Goal: Information Seeking & Learning: Learn about a topic

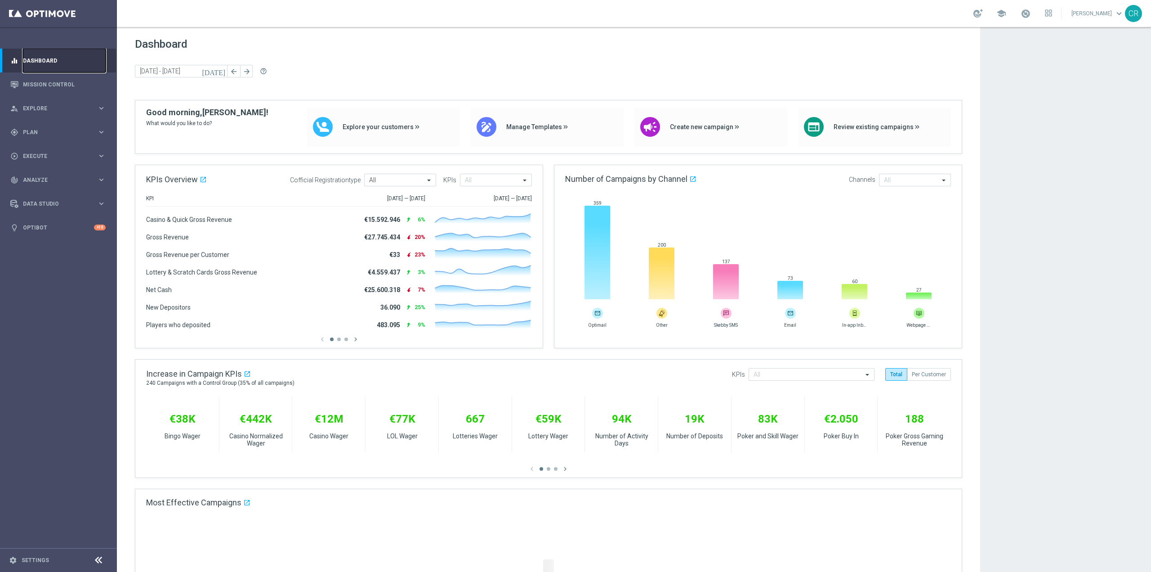
click at [52, 71] on link "Dashboard" at bounding box center [64, 61] width 83 height 24
click at [52, 81] on link "Mission Control" at bounding box center [64, 84] width 83 height 24
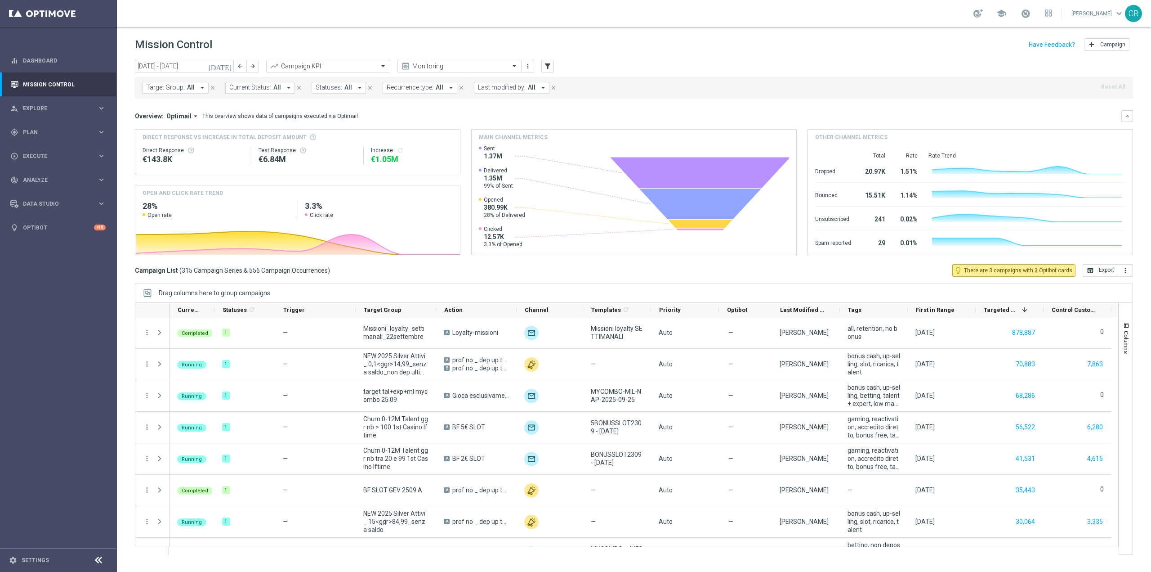
click at [231, 66] on icon "[DATE]" at bounding box center [220, 66] width 24 height 8
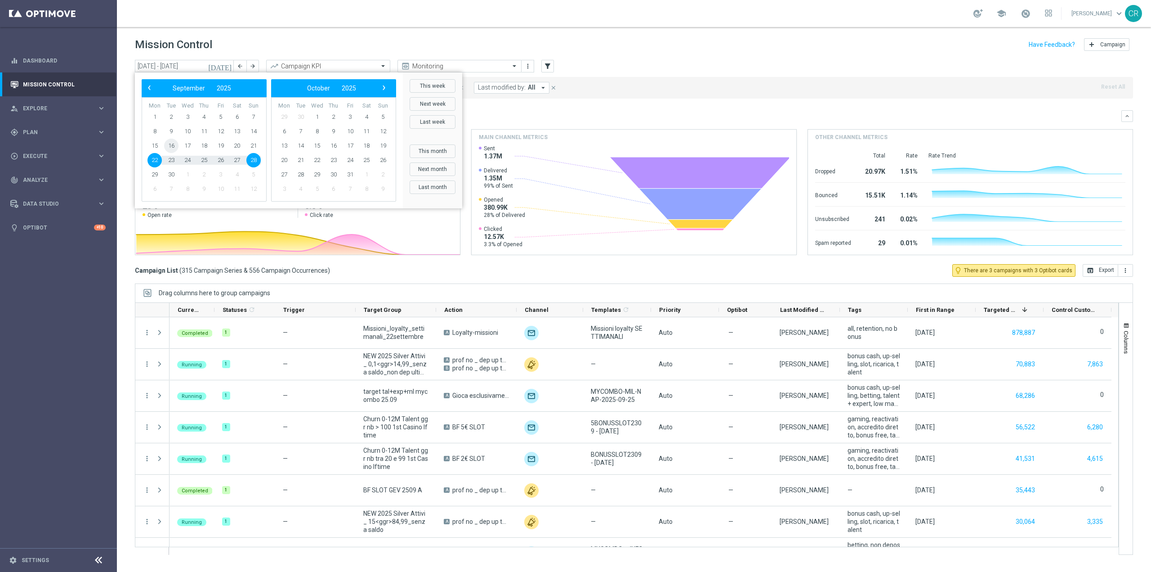
click at [169, 147] on span "16" at bounding box center [171, 146] width 14 height 14
click at [152, 160] on span "22" at bounding box center [155, 160] width 14 height 14
type input "[DATE] - [DATE]"
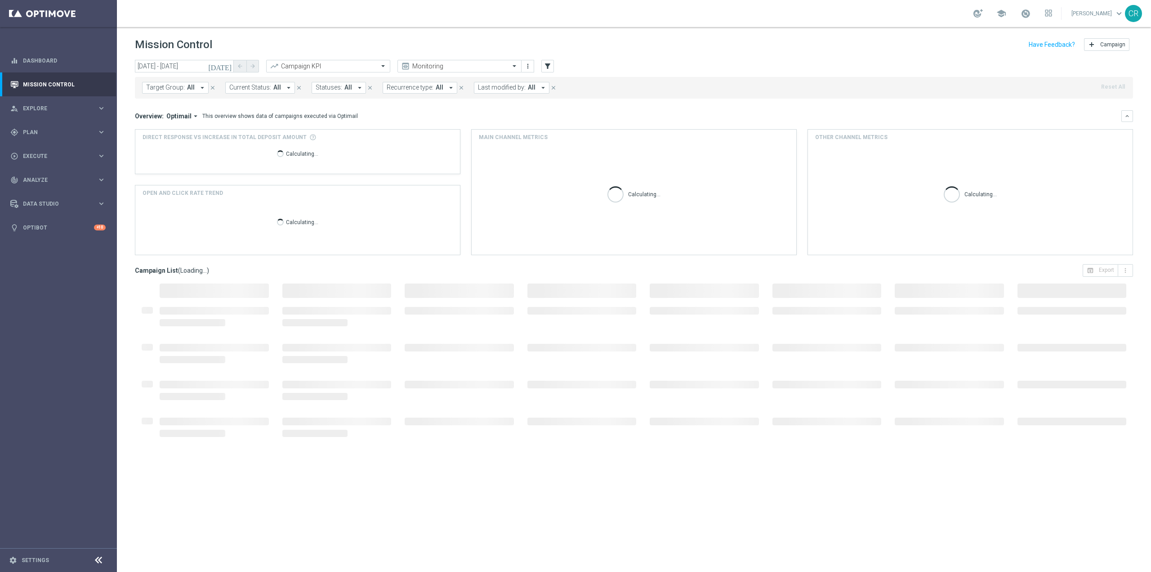
click at [174, 88] on span "Target Group:" at bounding box center [165, 88] width 39 height 8
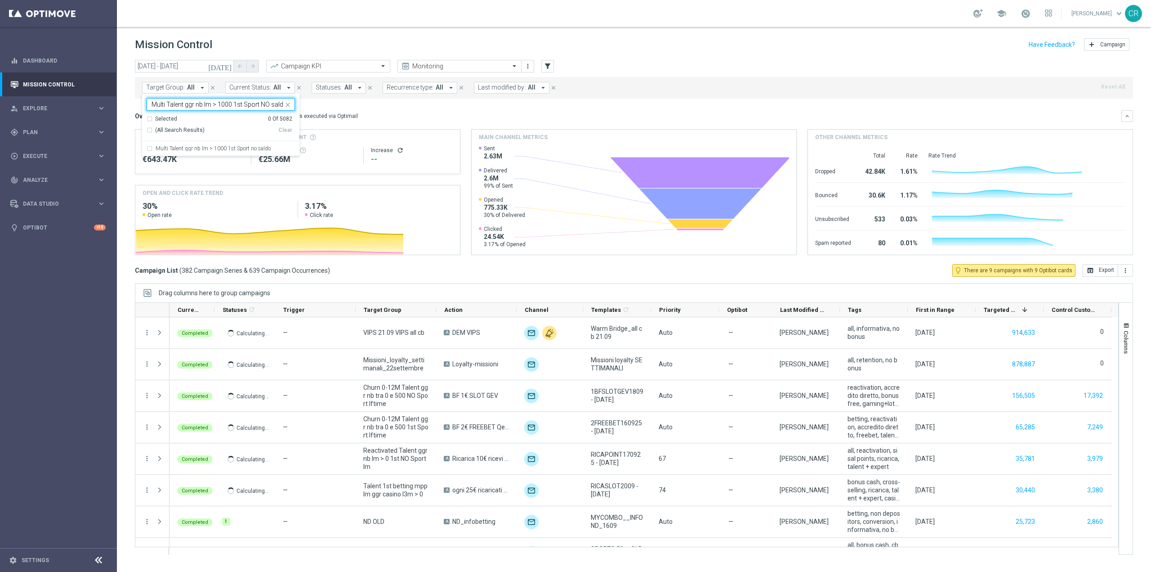
scroll to position [0, 2]
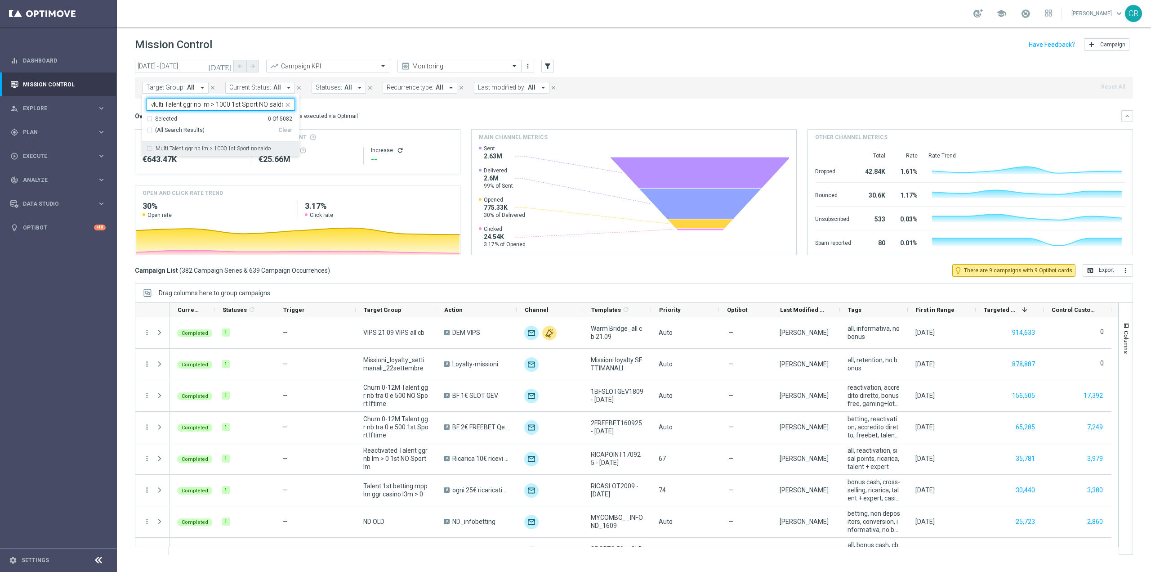
click at [201, 150] on label "Multi Talent ggr nb lm > 1000 1st Sport no saldo" at bounding box center [213, 148] width 115 height 5
type input "Multi Talent ggr nb lm > 1000 1st Sport NO saldo"
click at [385, 109] on mini-dashboard "Overview: Optimail arrow_drop_down This overview shows data of campaigns execut…" at bounding box center [634, 180] width 998 height 165
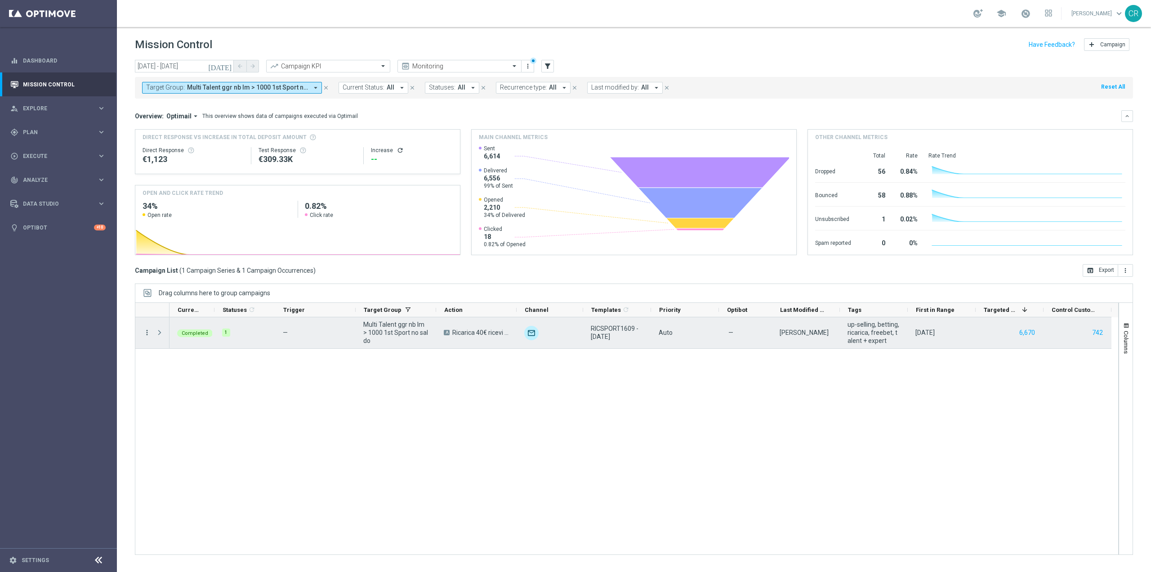
click at [148, 332] on icon "more_vert" at bounding box center [147, 332] width 8 height 8
click at [187, 386] on span "Go to Campaign Analysis" at bounding box center [197, 388] width 64 height 6
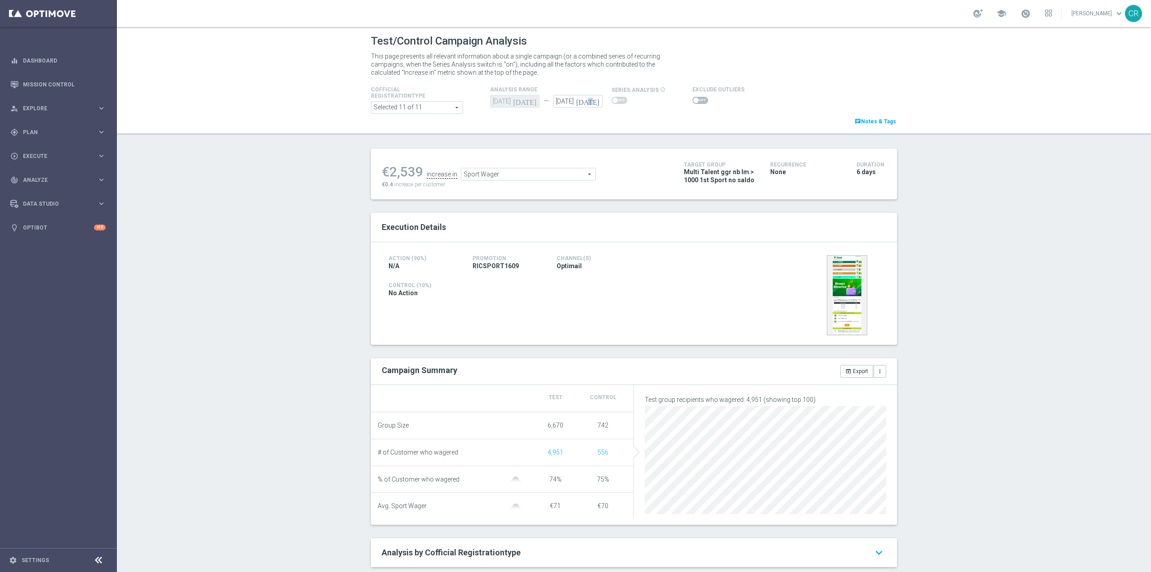
click at [593, 99] on icon "[DATE]" at bounding box center [589, 100] width 27 height 10
click at [567, 189] on span "22" at bounding box center [573, 195] width 14 height 14
type input "22 Sep 2025"
click at [698, 98] on span at bounding box center [701, 100] width 16 height 7
click at [698, 98] on input "checkbox" at bounding box center [701, 100] width 16 height 7
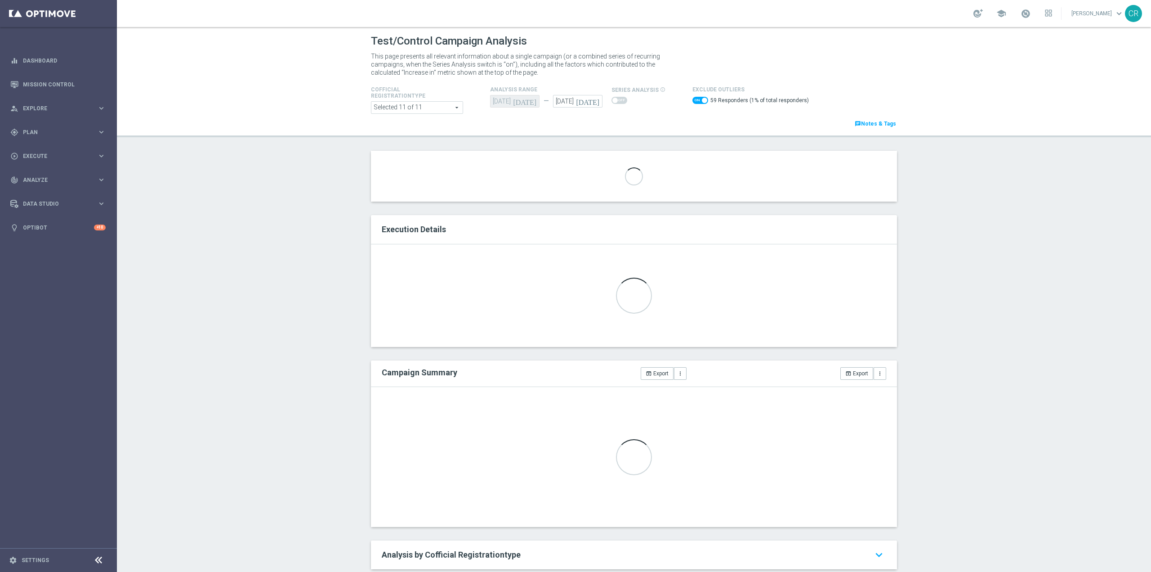
click at [537, 179] on div "Loading..." at bounding box center [634, 176] width 526 height 51
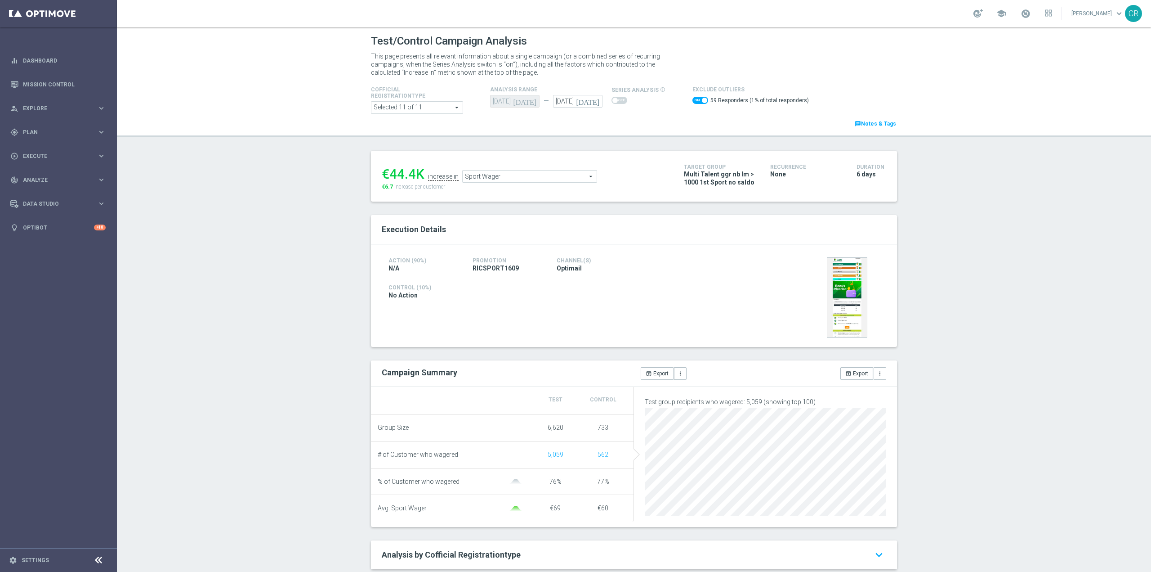
click at [525, 179] on span "Sport Wager" at bounding box center [530, 176] width 134 height 12
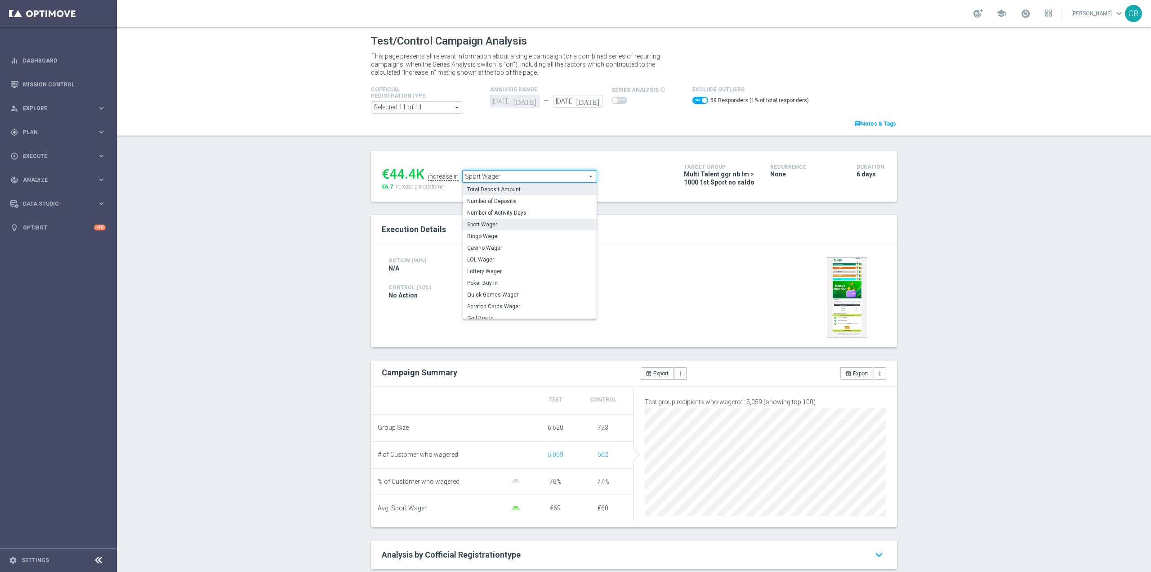
click at [525, 188] on span "Total Deposit Amount" at bounding box center [529, 189] width 125 height 7
checkbox input "false"
type input "Total Deposit Amount"
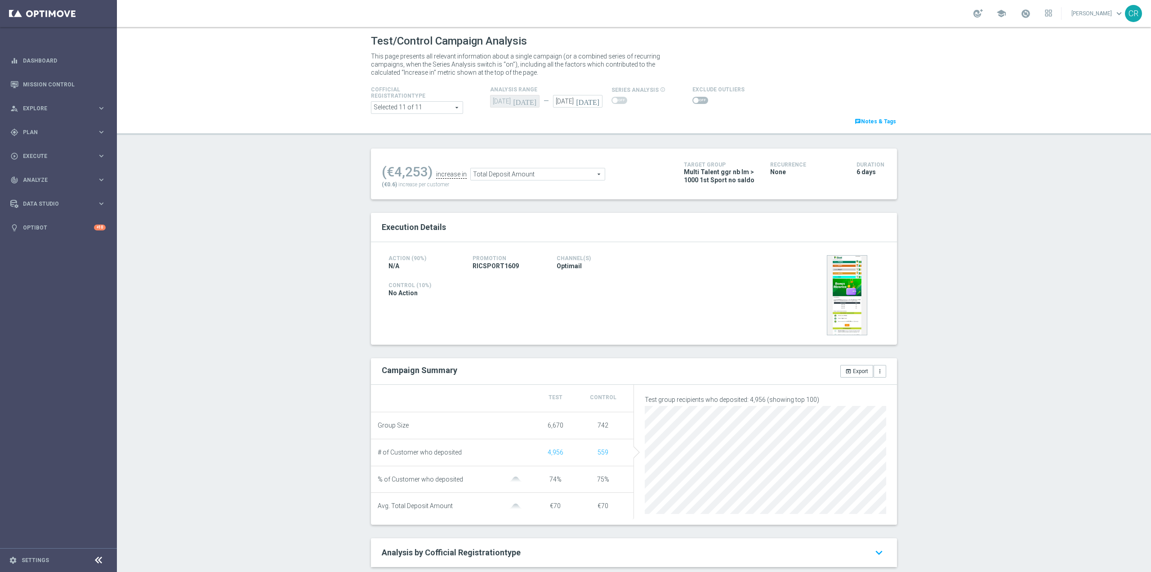
click at [693, 102] on span at bounding box center [701, 100] width 16 height 7
click at [693, 102] on input "checkbox" at bounding box center [701, 100] width 16 height 7
checkbox input "true"
click at [698, 103] on span at bounding box center [701, 100] width 16 height 7
click at [698, 103] on input "checkbox" at bounding box center [701, 100] width 16 height 7
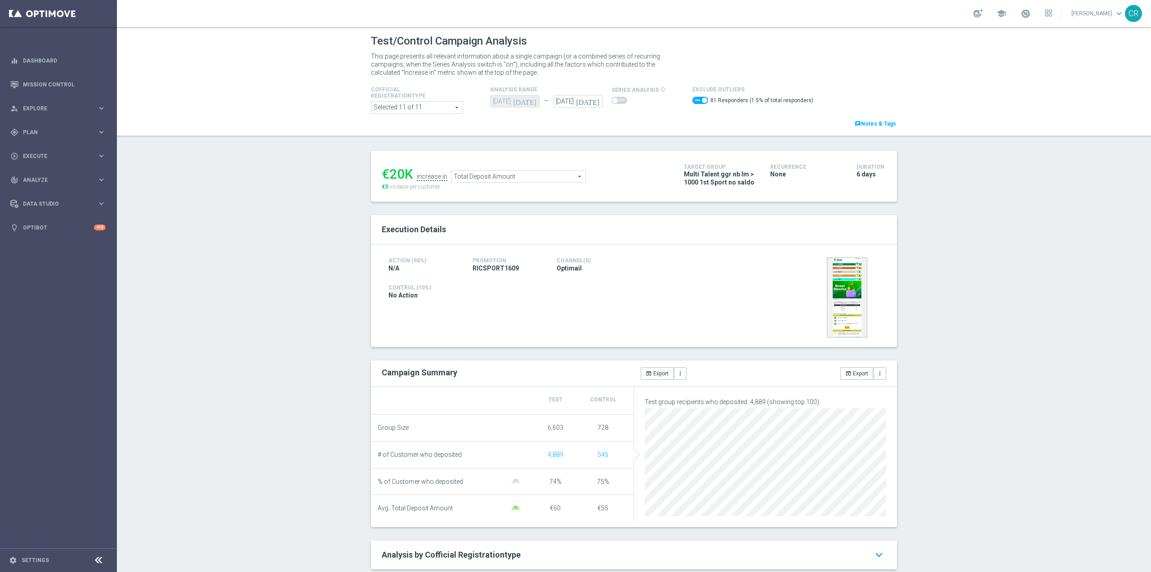
click at [505, 179] on span "Total Deposit Amount" at bounding box center [519, 176] width 134 height 12
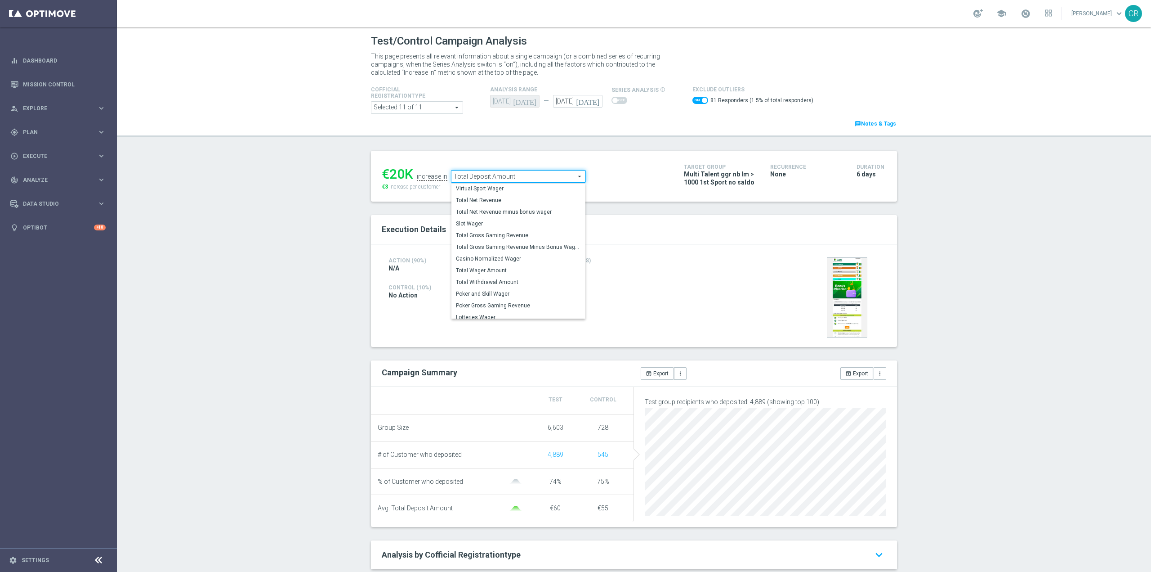
scroll to position [140, 0]
click at [523, 268] on span "Total Wager Amount" at bounding box center [518, 265] width 125 height 7
checkbox input "false"
type input "Total Wager Amount"
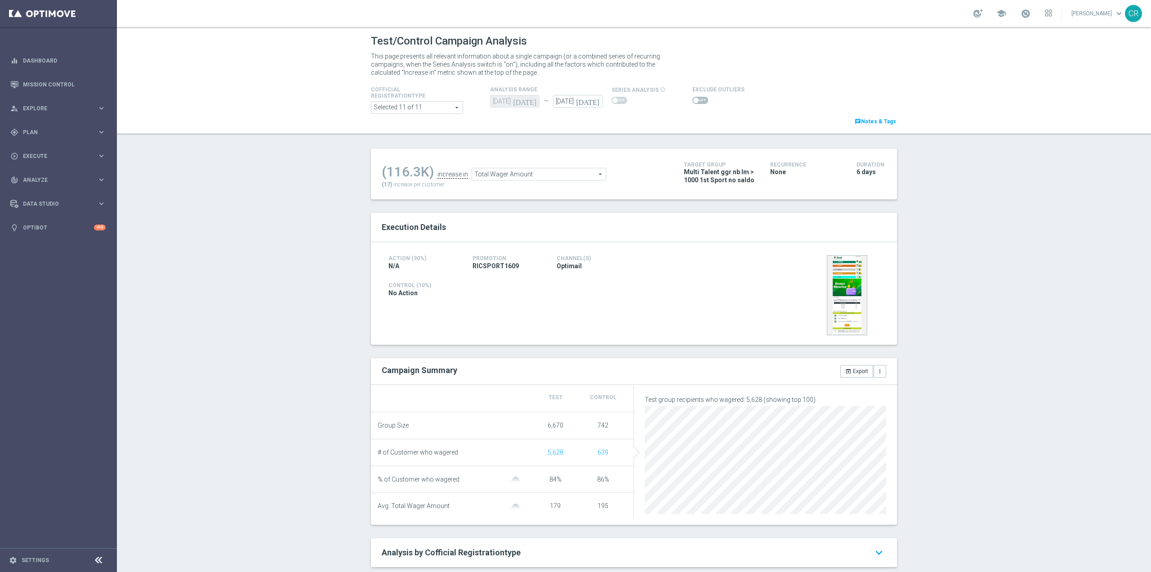
click at [693, 103] on span at bounding box center [701, 100] width 16 height 7
click at [693, 103] on input "checkbox" at bounding box center [701, 100] width 16 height 7
checkbox input "true"
